Goal: Entertainment & Leisure: Consume media (video, audio)

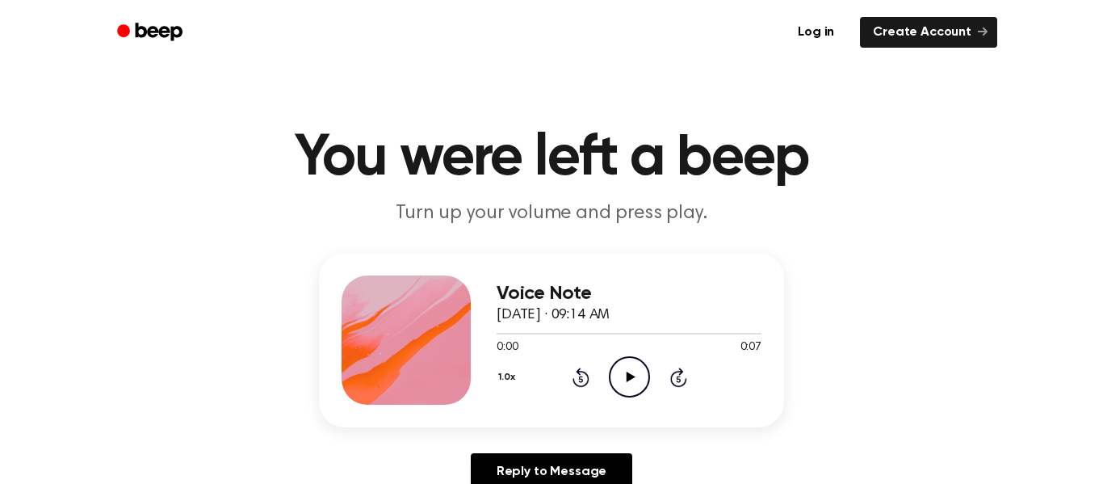
click at [633, 367] on icon "Play Audio" at bounding box center [629, 376] width 41 height 41
click at [632, 364] on icon "Play Audio" at bounding box center [629, 376] width 41 height 41
click at [628, 399] on div "Voice Note [DATE] · 09:15 AM 0:00 0:05 Your browser does not support the [objec…" at bounding box center [629, 339] width 265 height 129
click at [628, 376] on icon at bounding box center [630, 377] width 9 height 10
click at [602, 400] on div "Voice Note October 4, 2024 · 09:16 AM 0:00 0:07 Your browser does not support t…" at bounding box center [629, 339] width 265 height 129
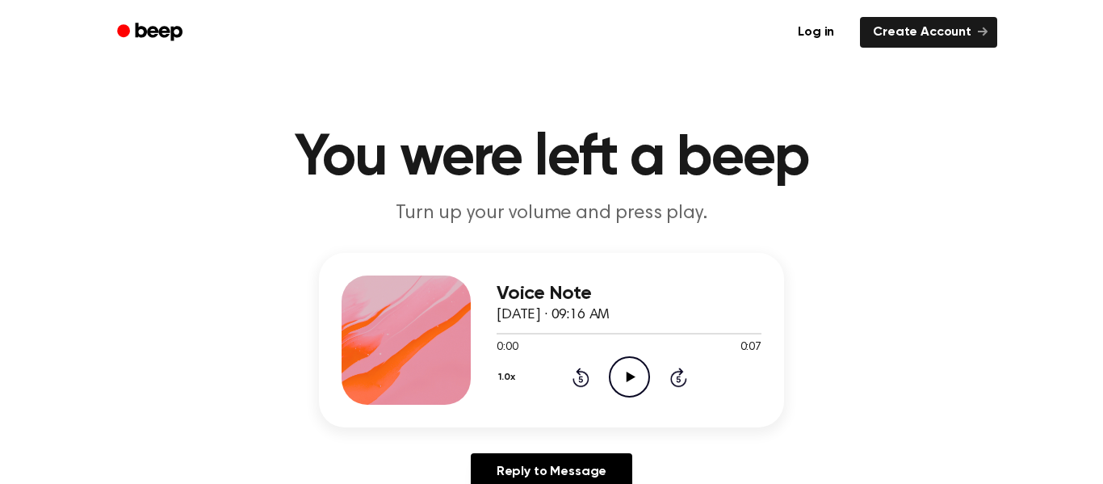
click at [651, 373] on div "1.0x Rewind 5 seconds Play Audio Skip 5 seconds" at bounding box center [629, 376] width 265 height 41
click at [630, 373] on icon "Play Audio" at bounding box center [629, 376] width 41 height 41
click at [623, 364] on icon "Play Audio" at bounding box center [629, 376] width 41 height 41
click at [623, 367] on icon "Play Audio" at bounding box center [629, 376] width 41 height 41
click at [642, 380] on icon "Play Audio" at bounding box center [629, 376] width 41 height 41
